Goal: Task Accomplishment & Management: Use online tool/utility

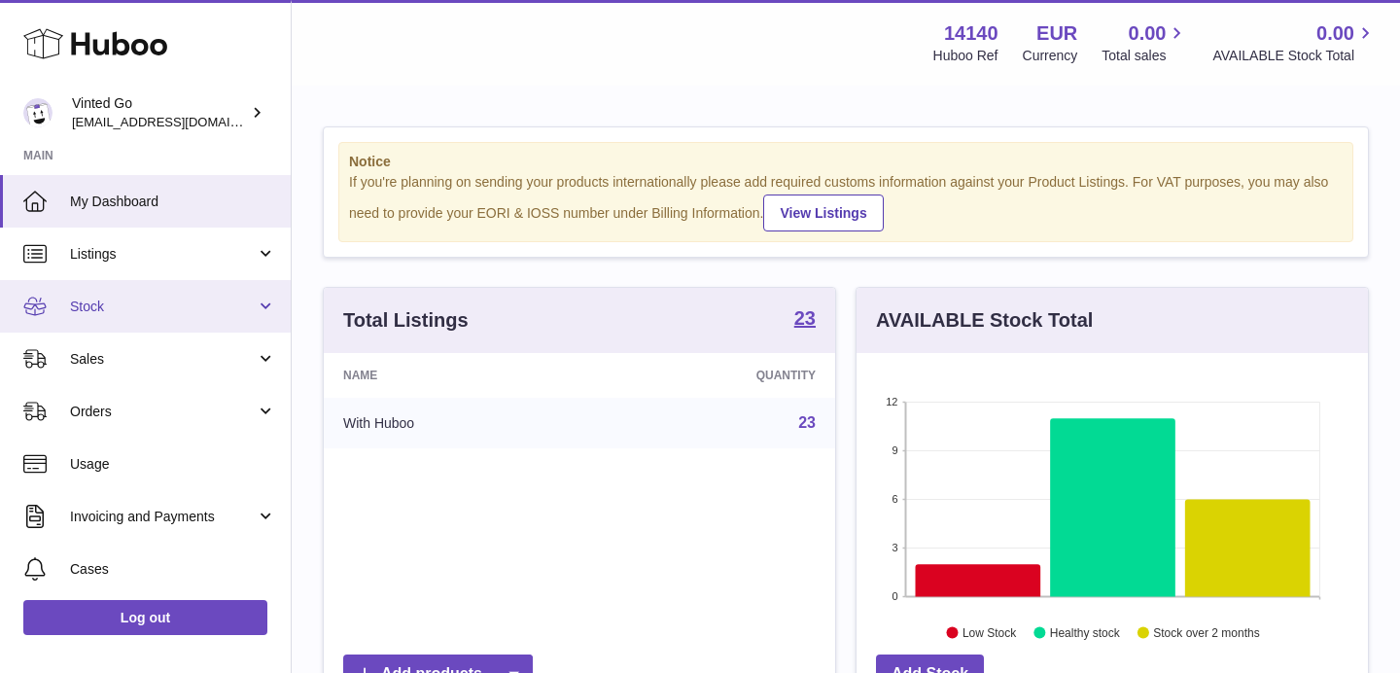
scroll to position [3, 0]
click at [149, 320] on link "Stock" at bounding box center [145, 303] width 291 height 53
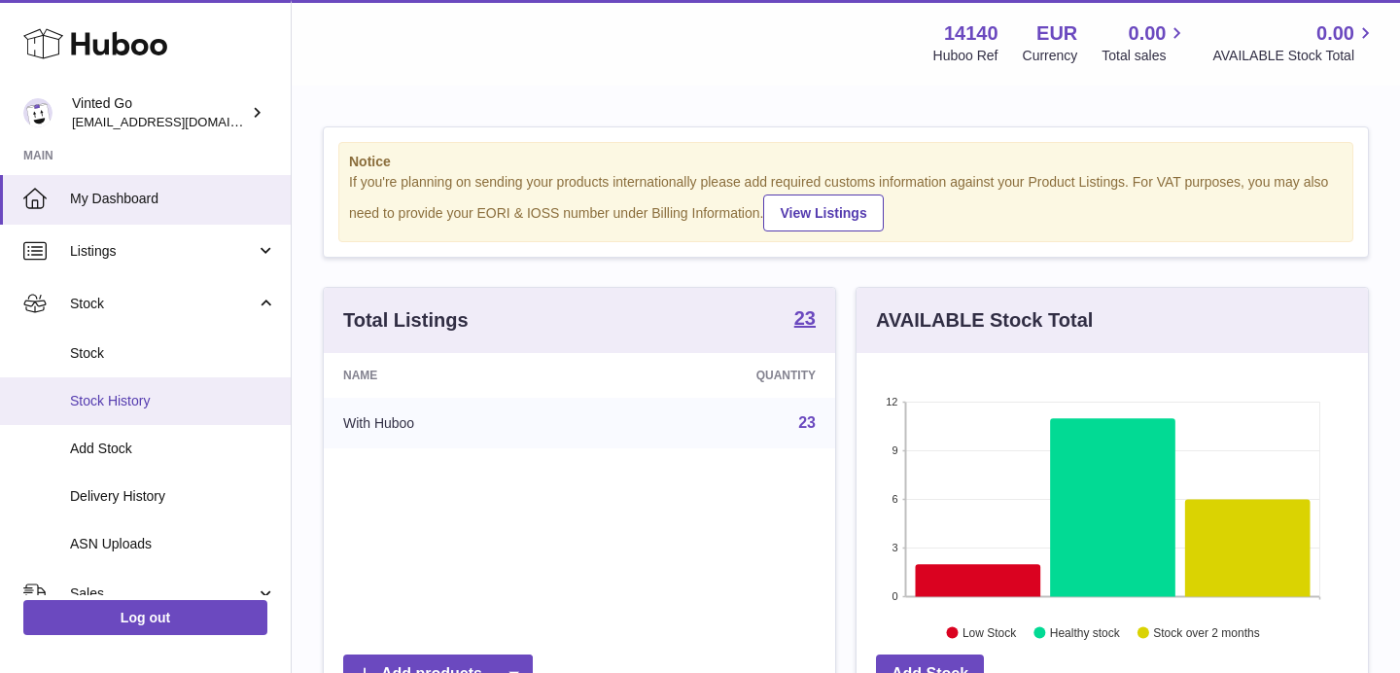
click at [170, 404] on span "Stock History" at bounding box center [173, 401] width 206 height 18
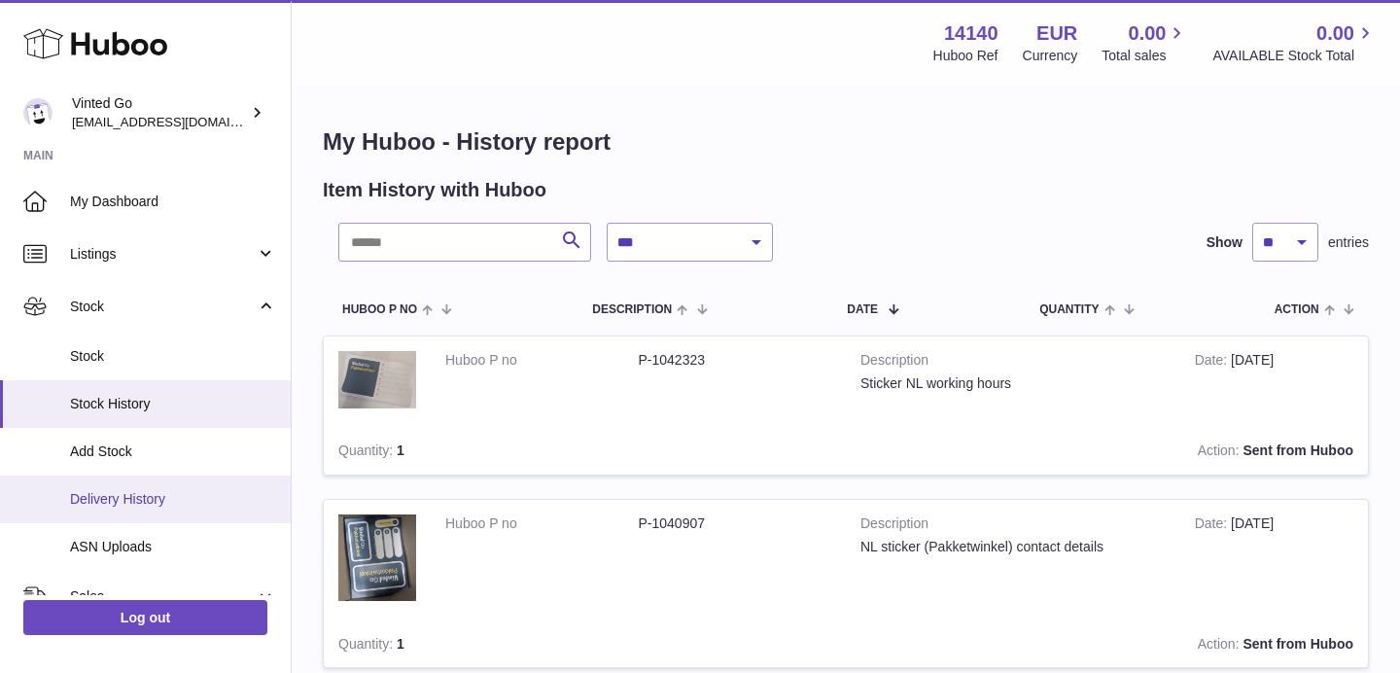
click at [145, 494] on span "Delivery History" at bounding box center [173, 499] width 206 height 18
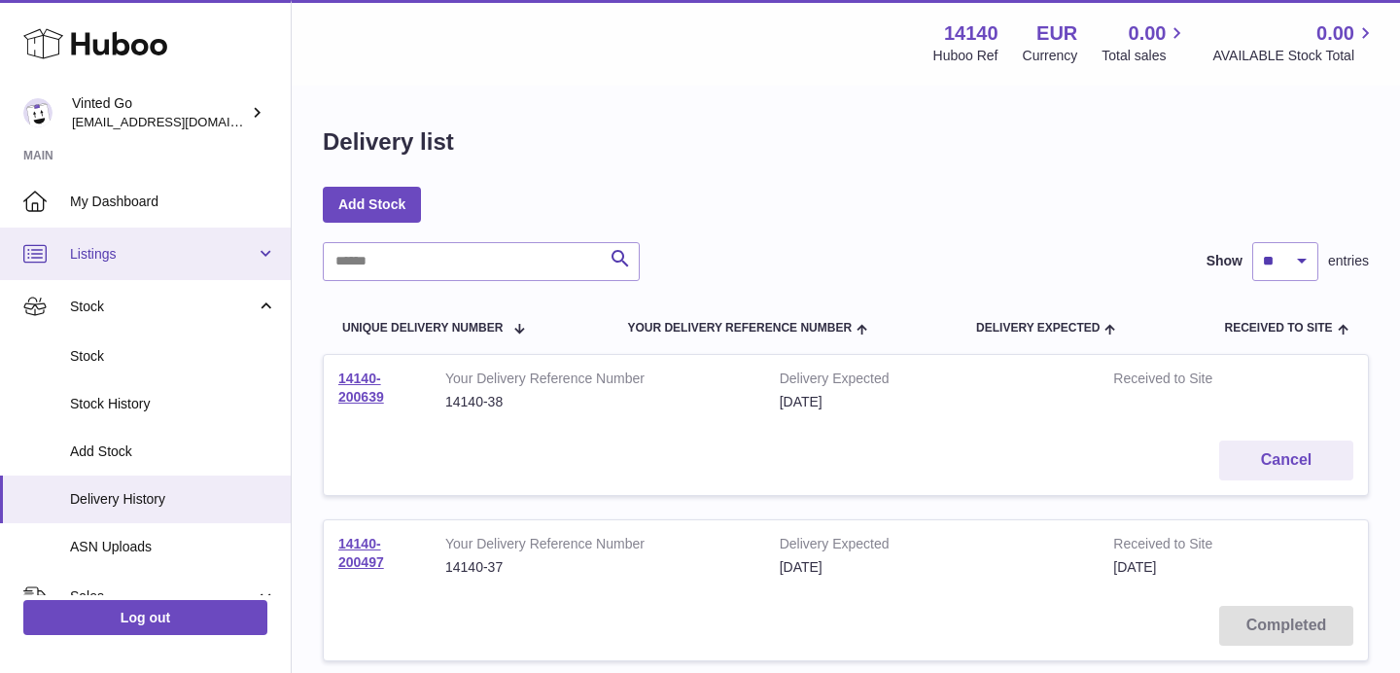
click at [156, 271] on link "Listings" at bounding box center [145, 254] width 291 height 53
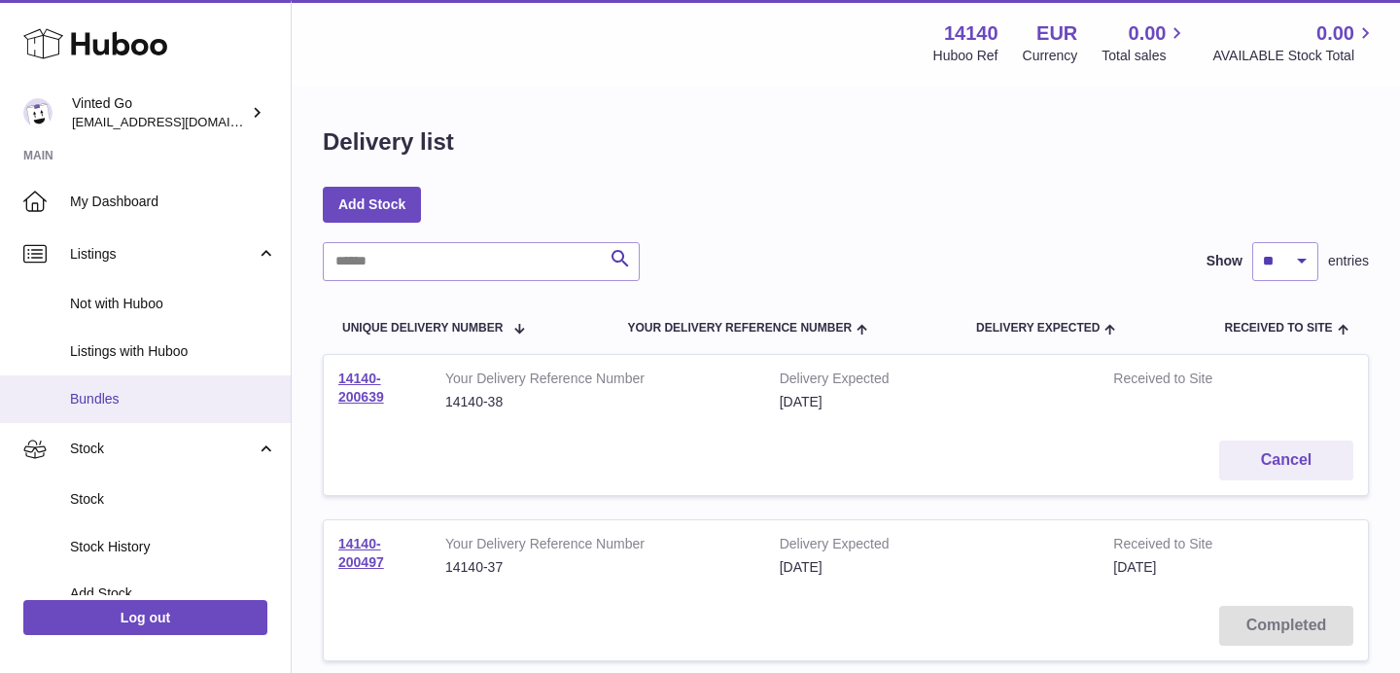
click at [136, 397] on span "Bundles" at bounding box center [173, 399] width 206 height 18
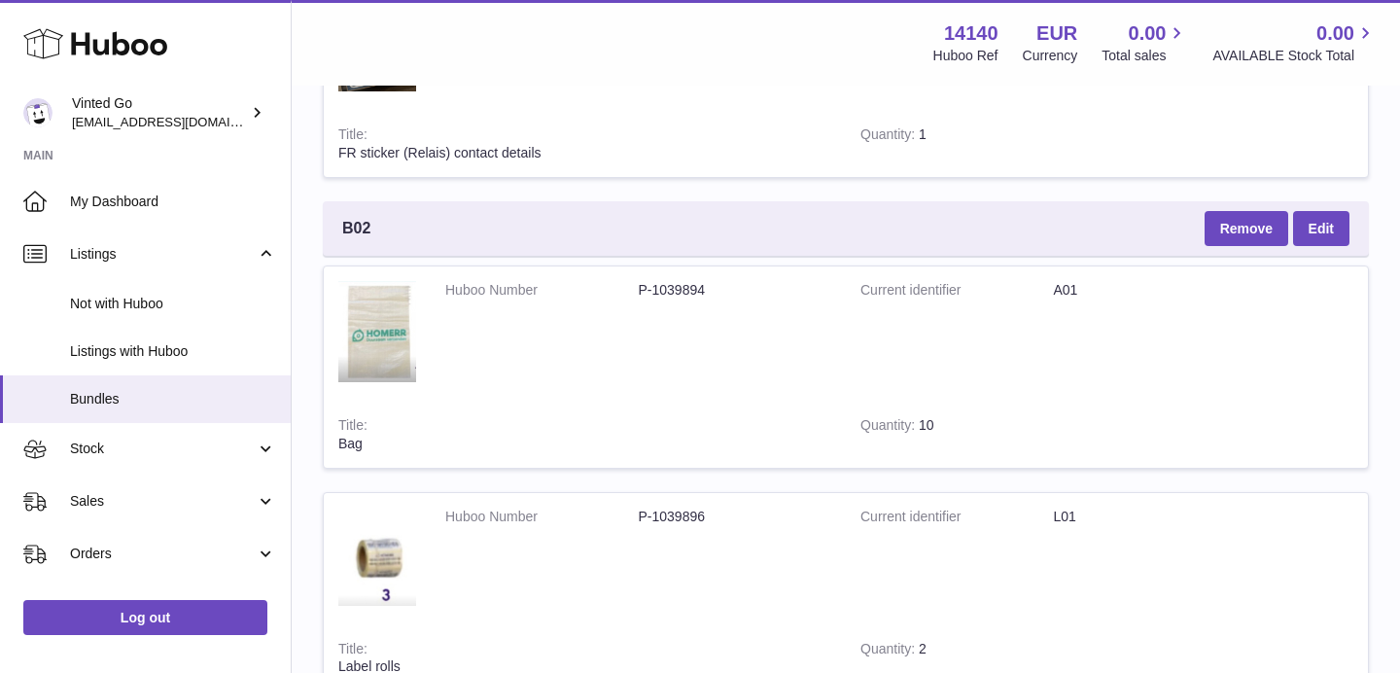
scroll to position [8905, 0]
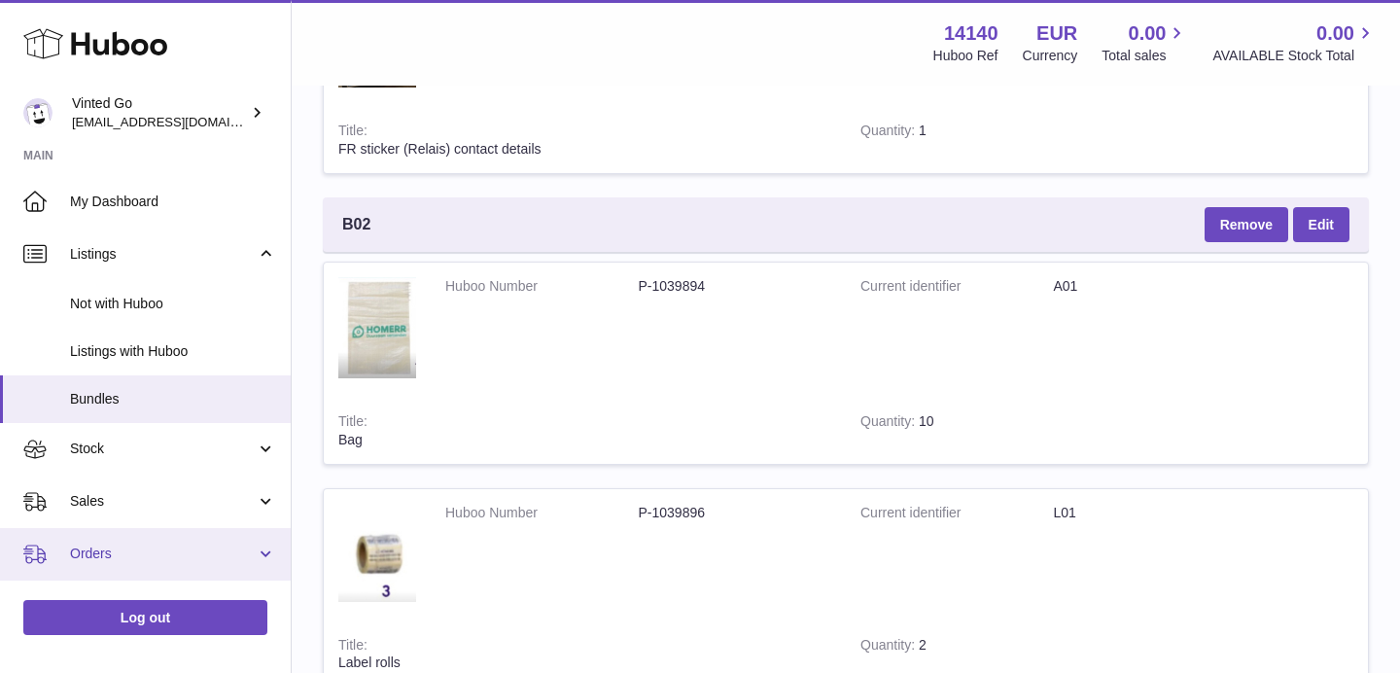
click at [122, 554] on span "Orders" at bounding box center [163, 553] width 186 height 18
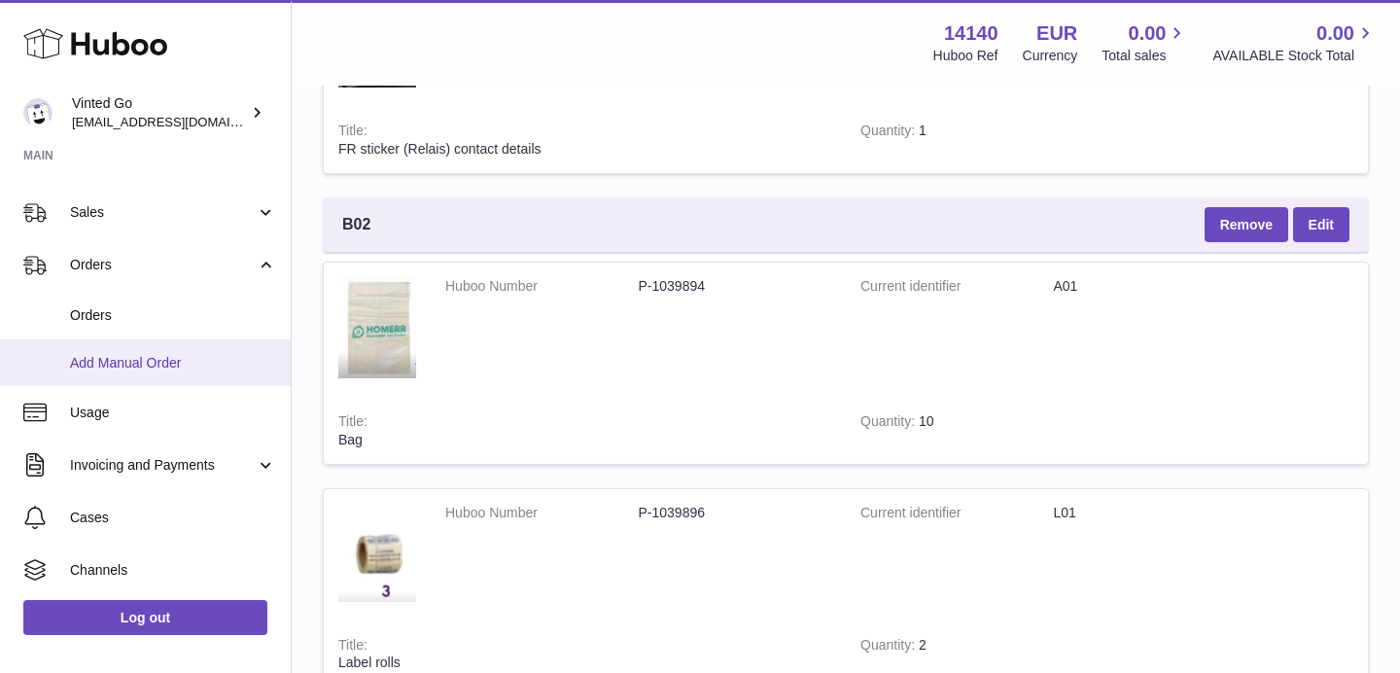
scroll to position [286, 0]
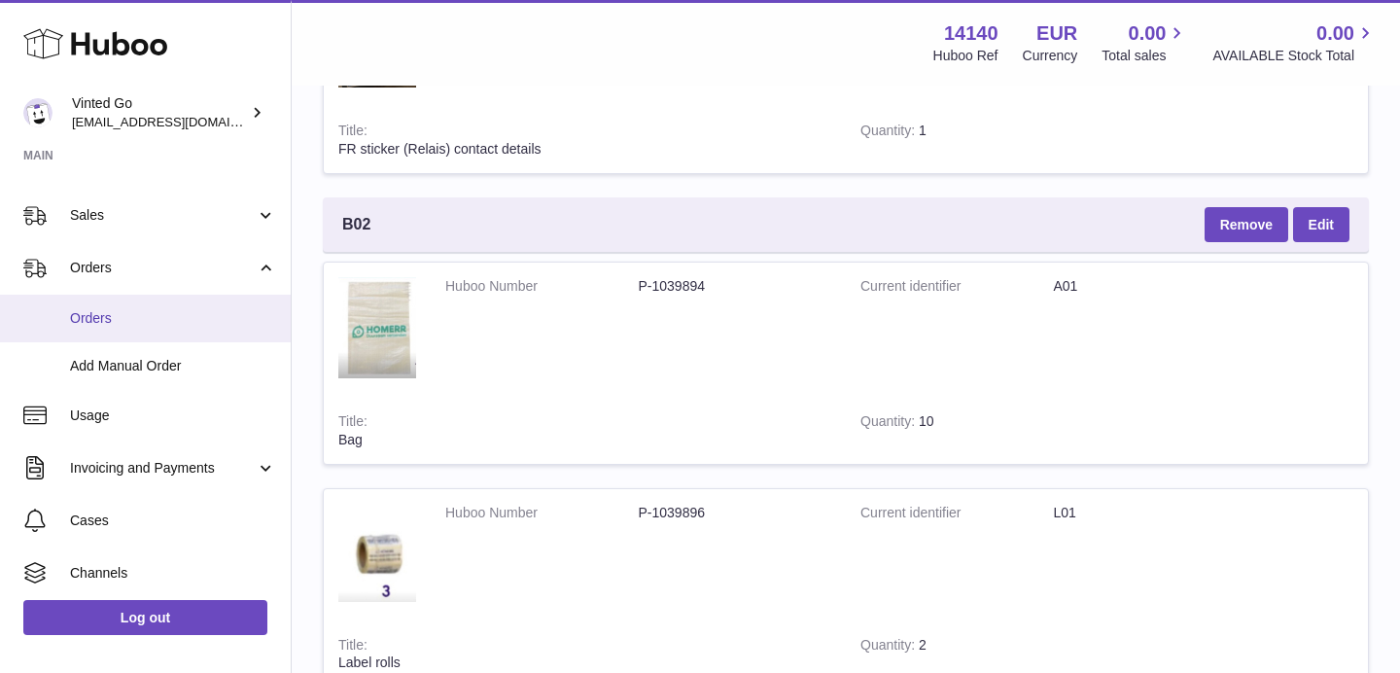
click at [135, 320] on span "Orders" at bounding box center [173, 318] width 206 height 18
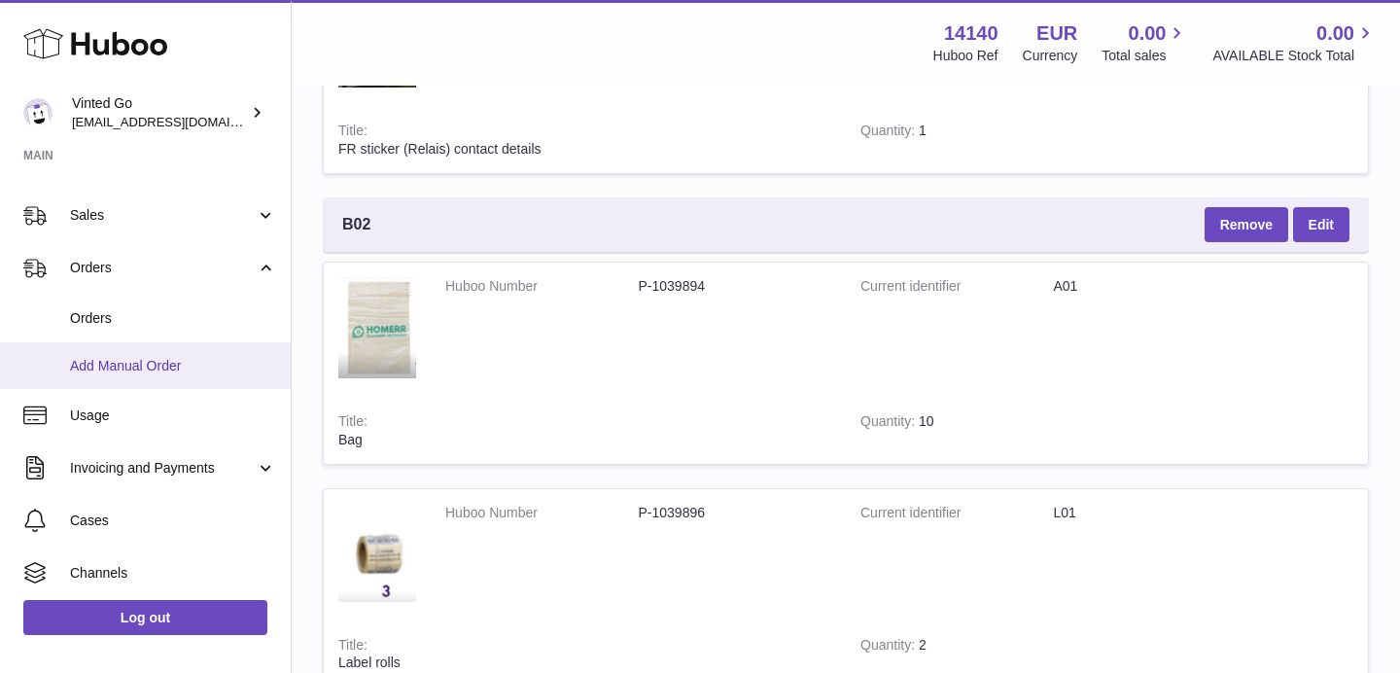
click at [178, 342] on link "Add Manual Order" at bounding box center [145, 366] width 291 height 48
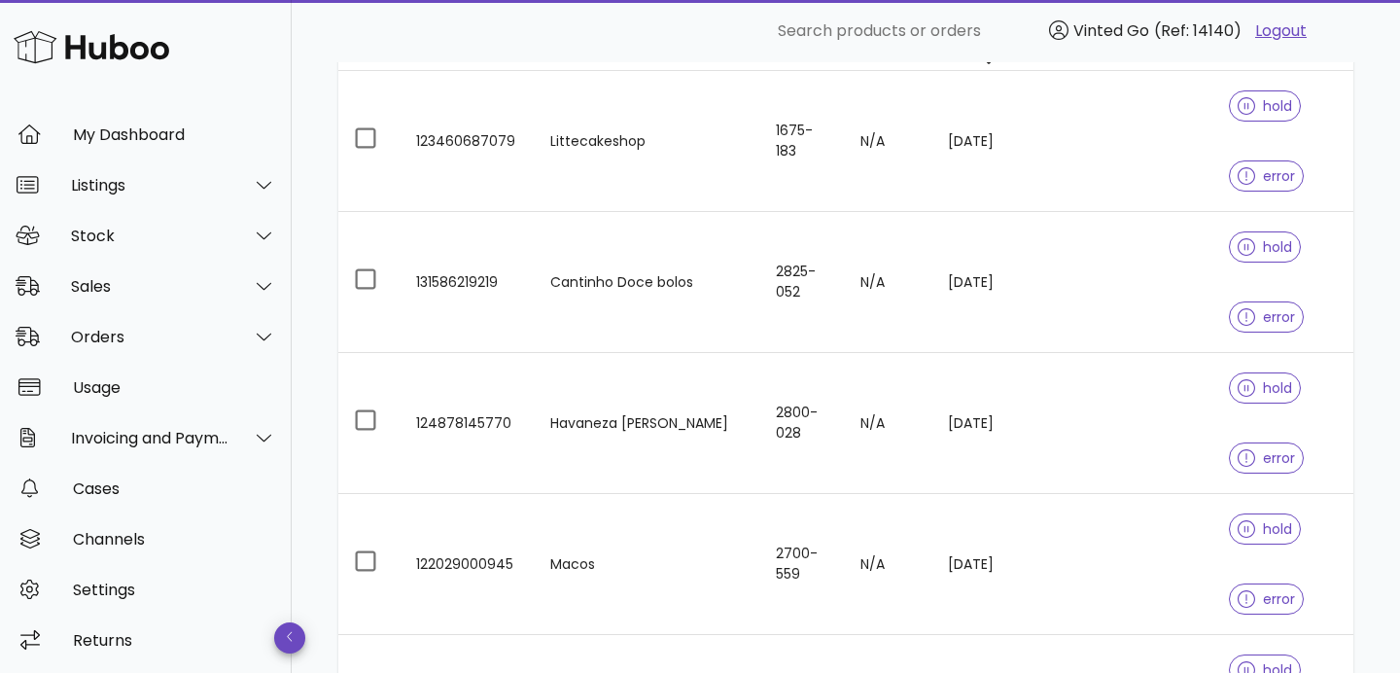
scroll to position [287, 0]
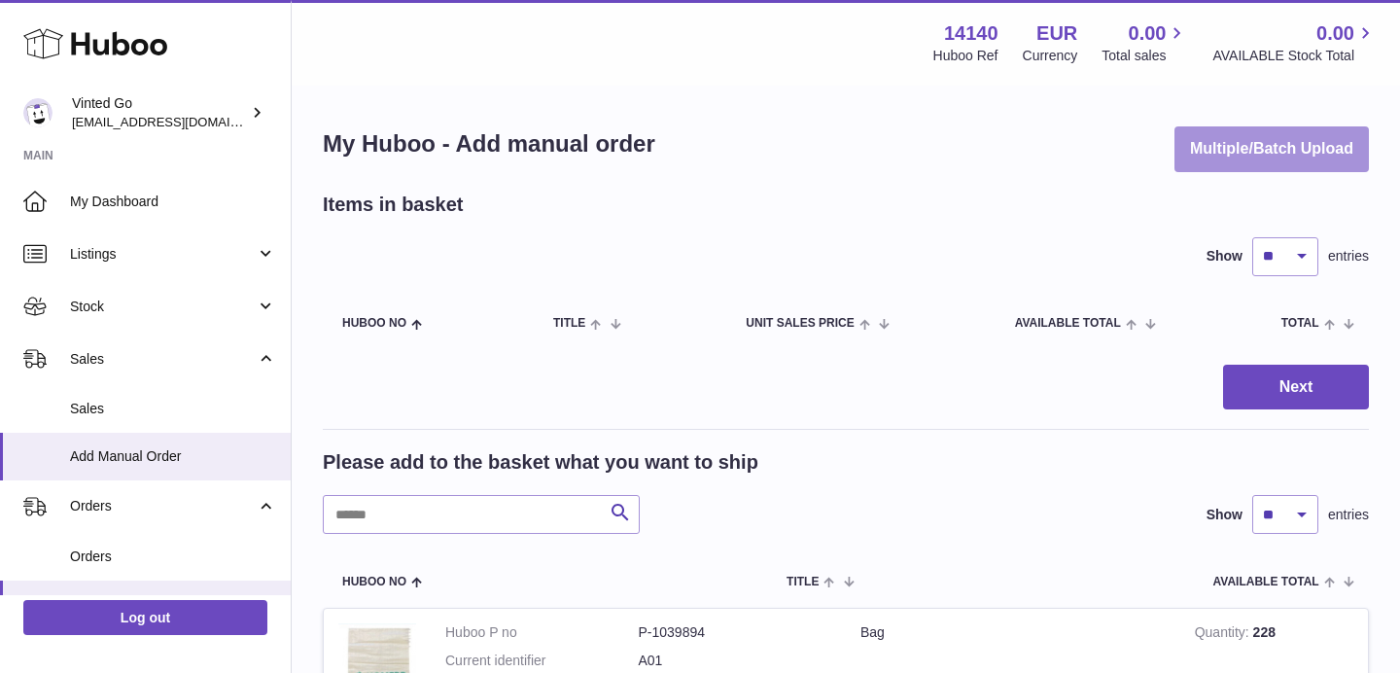
click at [1196, 156] on button "Multiple/Batch Upload" at bounding box center [1272, 149] width 194 height 46
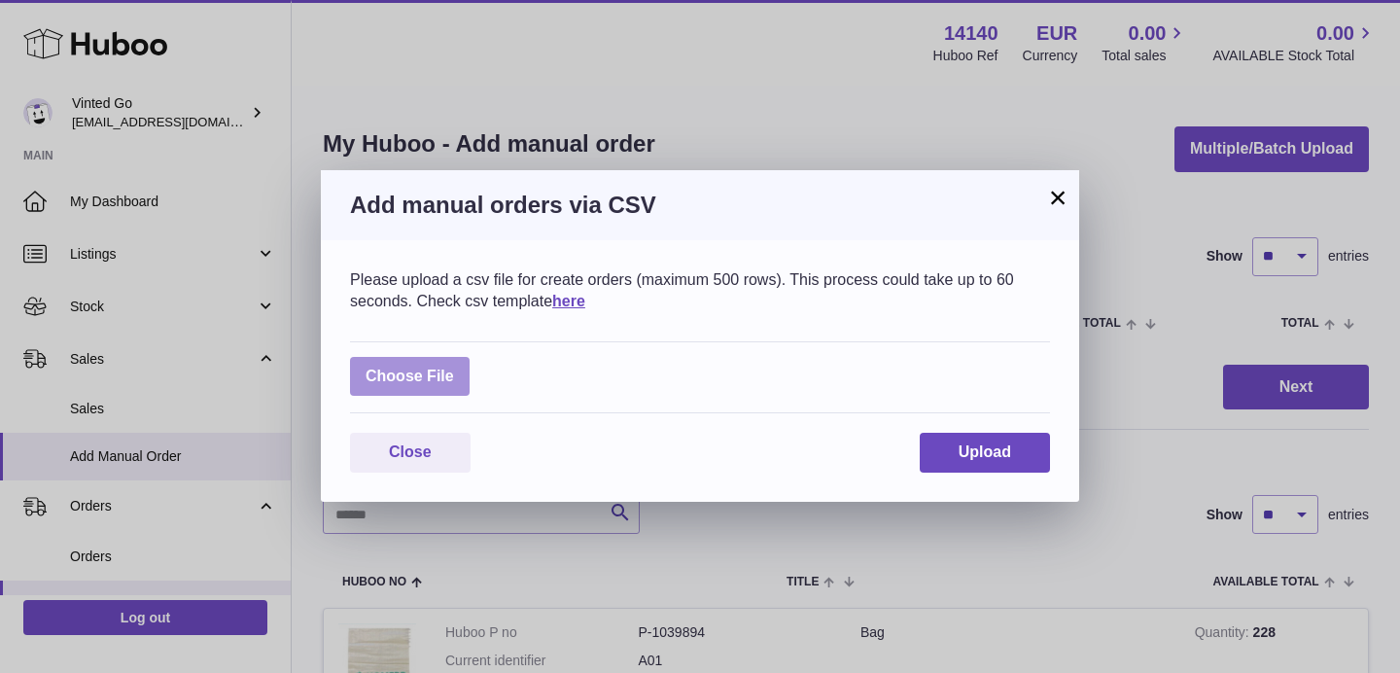
click at [446, 363] on label at bounding box center [410, 377] width 120 height 40
click at [454, 367] on input "file" at bounding box center [454, 367] width 1 height 1
type input "**********"
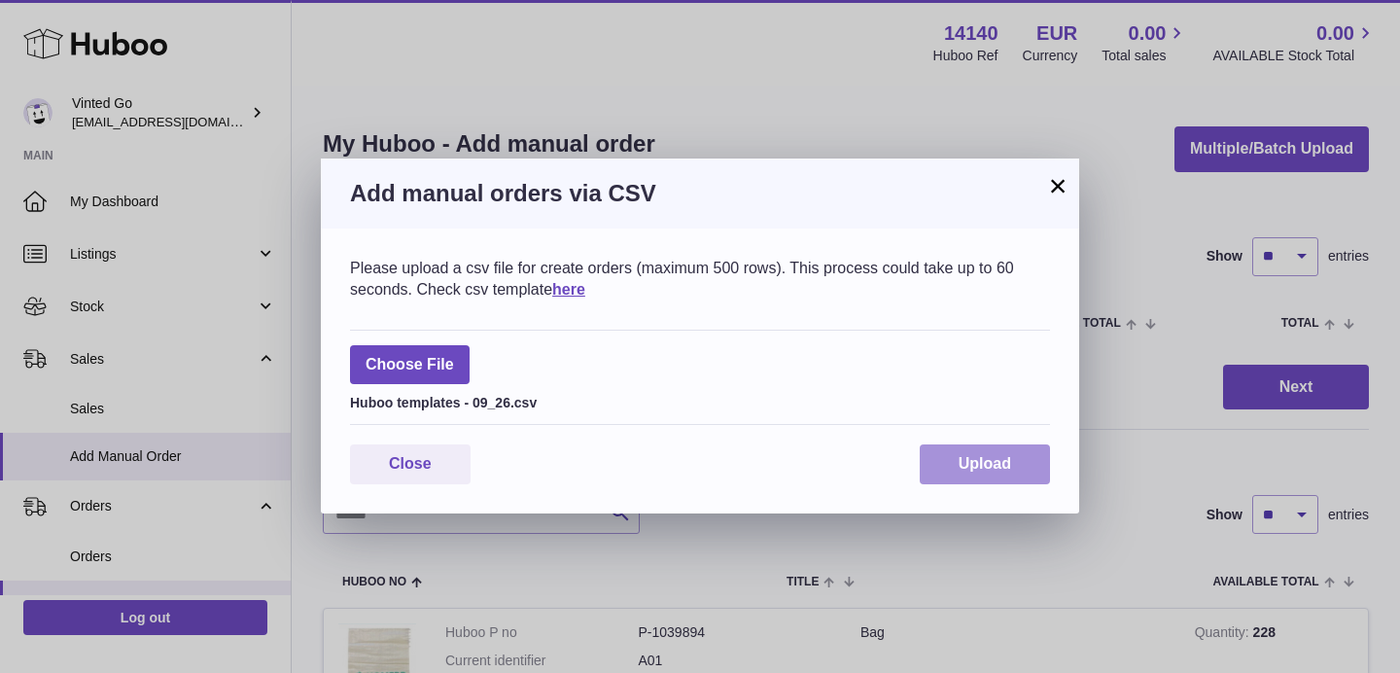
click at [985, 465] on span "Upload" at bounding box center [985, 463] width 53 height 17
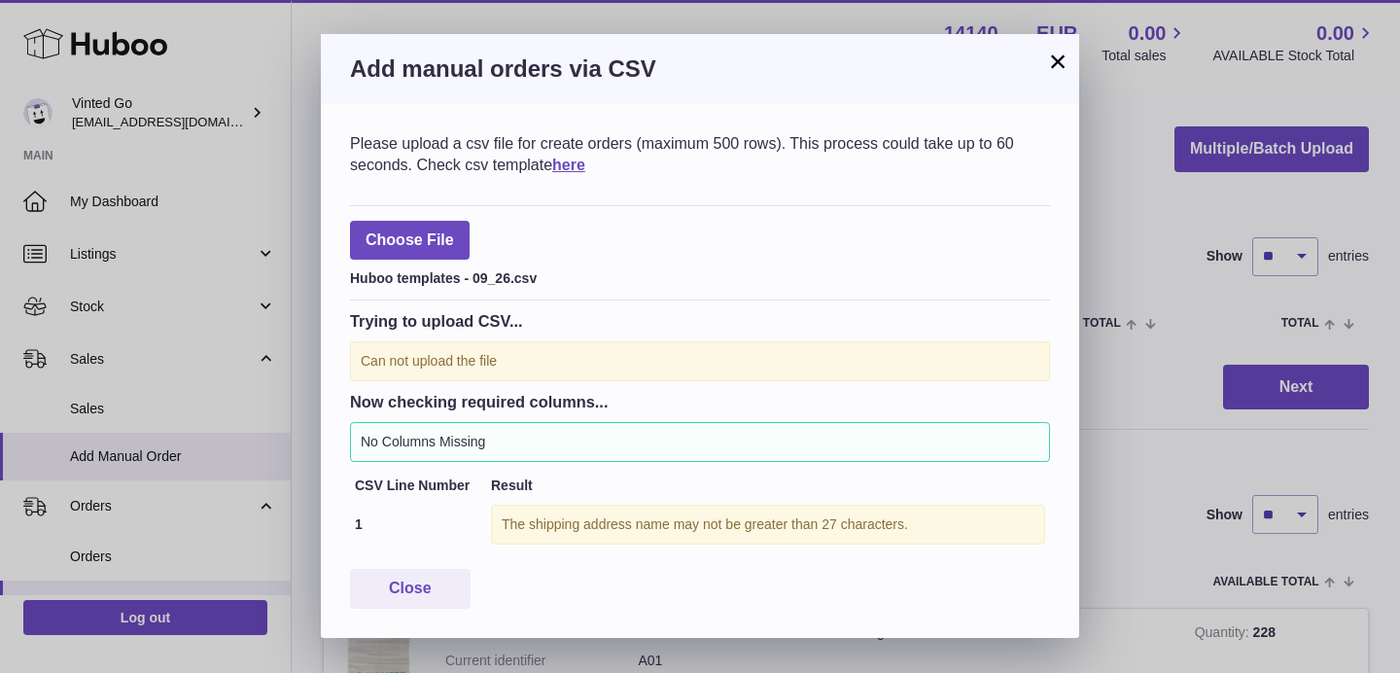
drag, startPoint x: 1059, startPoint y: 65, endPoint x: 1056, endPoint y: 76, distance: 11.1
click at [1059, 65] on button "×" at bounding box center [1057, 61] width 23 height 23
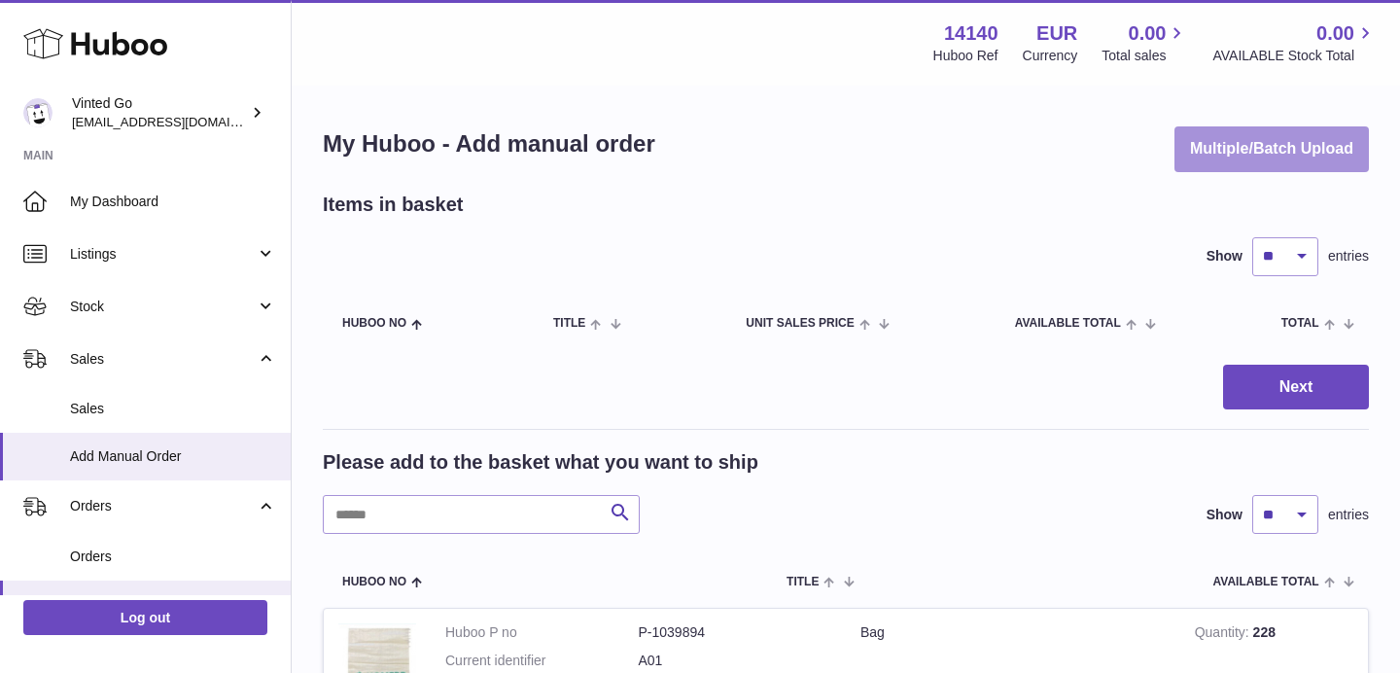
click at [1244, 132] on button "Multiple/Batch Upload" at bounding box center [1272, 149] width 194 height 46
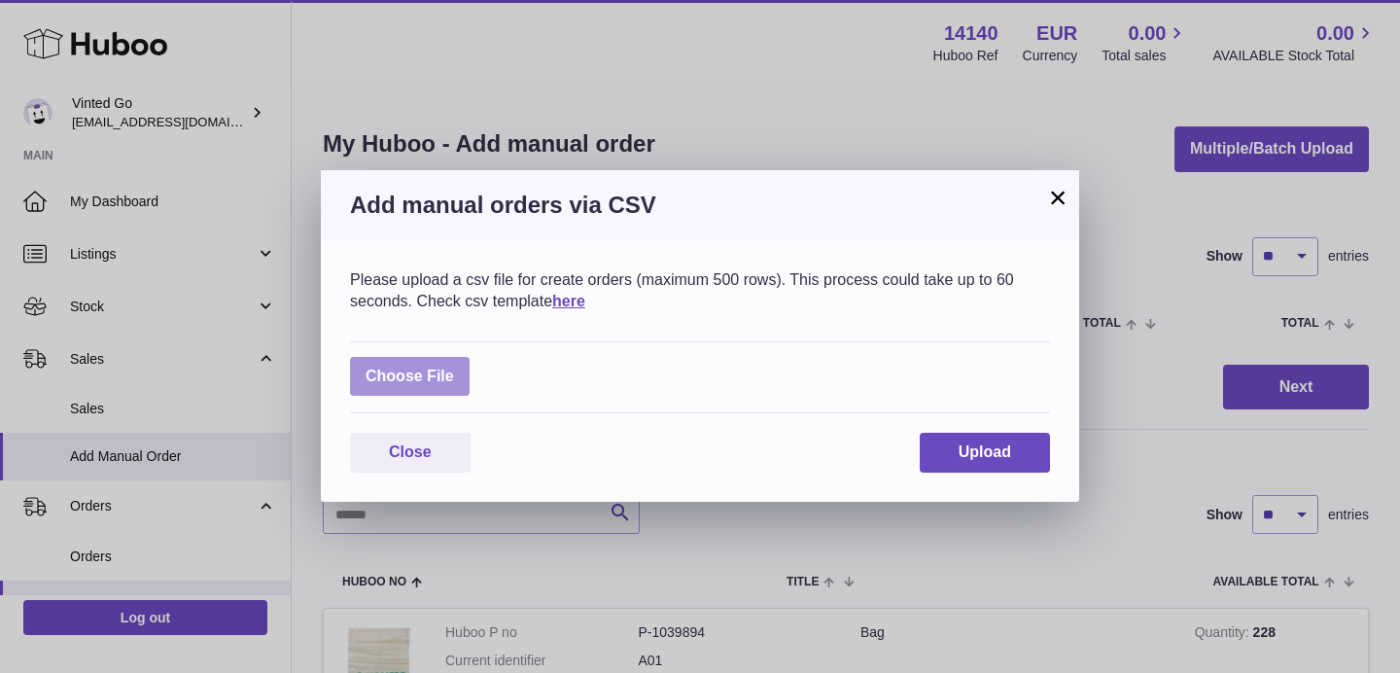
click at [403, 369] on label at bounding box center [410, 377] width 120 height 40
click at [454, 368] on input "file" at bounding box center [454, 367] width 1 height 1
type input "**********"
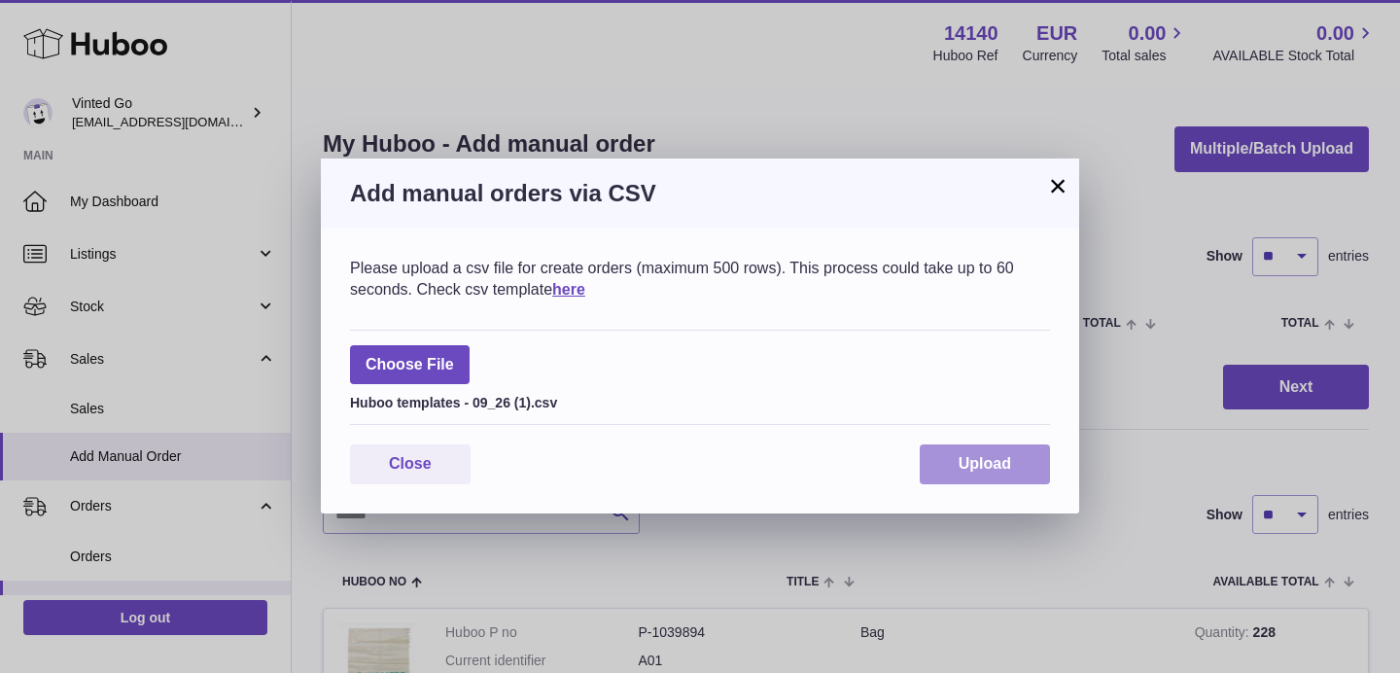
click at [1009, 457] on span "Upload" at bounding box center [985, 463] width 53 height 17
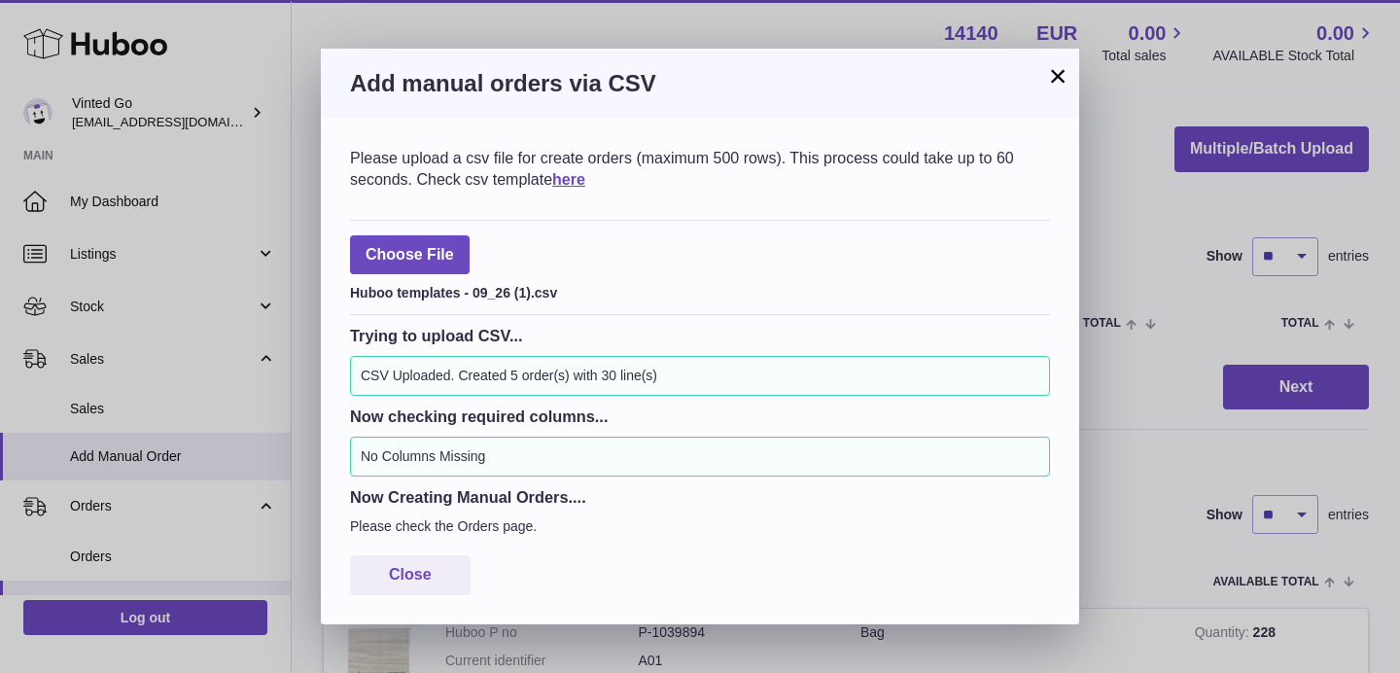
drag, startPoint x: 1064, startPoint y: 77, endPoint x: 1008, endPoint y: 122, distance: 71.2
click at [1064, 77] on button "×" at bounding box center [1057, 75] width 23 height 23
